Goal: Transaction & Acquisition: Book appointment/travel/reservation

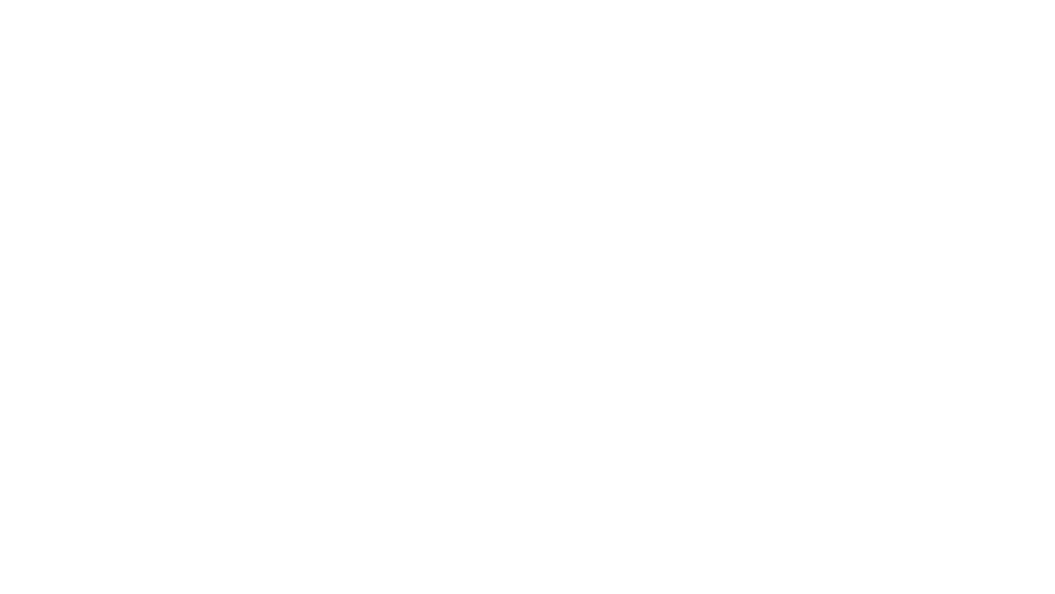
select select "**"
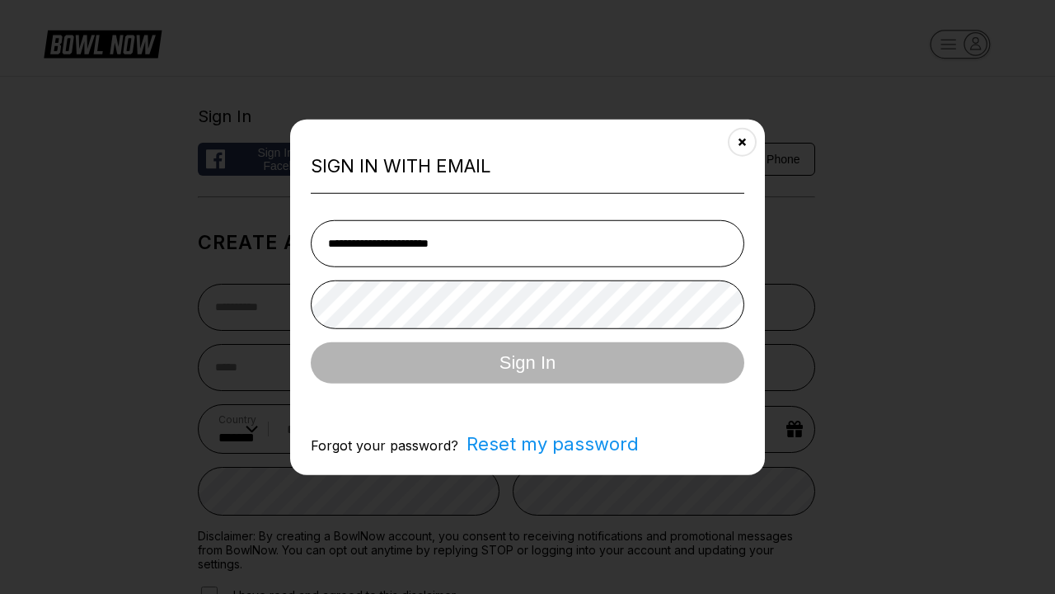
type input "**********"
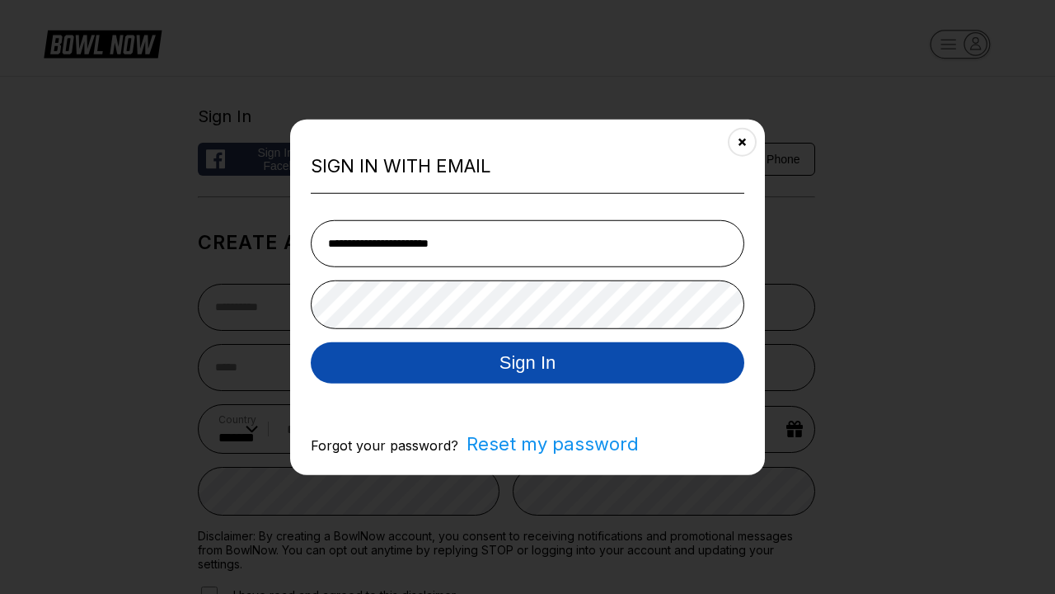
click at [528, 363] on button "Sign In" at bounding box center [528, 361] width 434 height 41
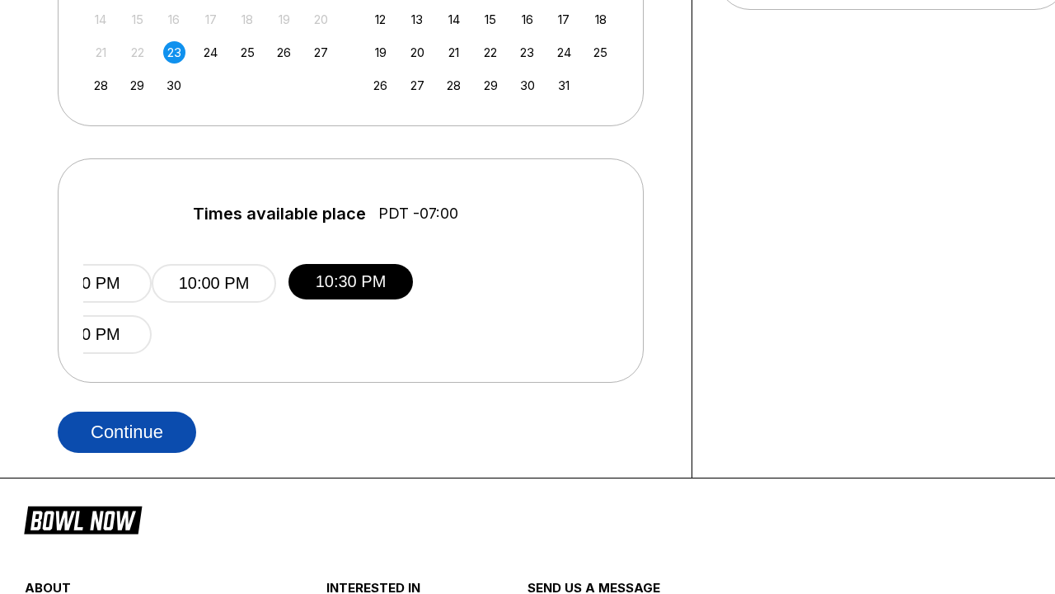
click at [131, 431] on button "Continue" at bounding box center [127, 431] width 139 height 41
